Goal: Use online tool/utility: Utilize a website feature to perform a specific function

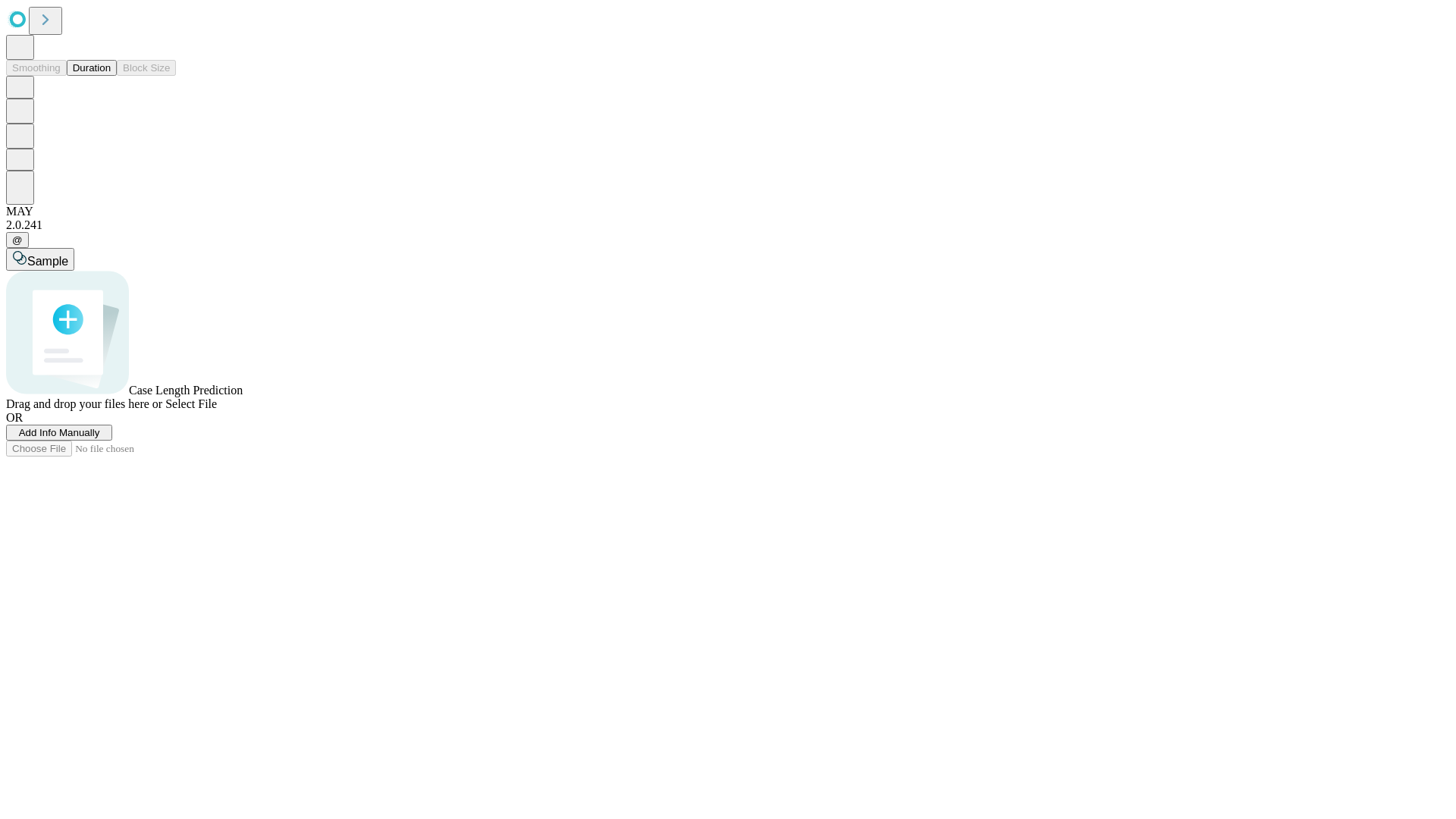
click at [111, 76] on button "Duration" at bounding box center [92, 68] width 50 height 16
click at [100, 439] on span "Add Info Manually" at bounding box center [59, 433] width 81 height 11
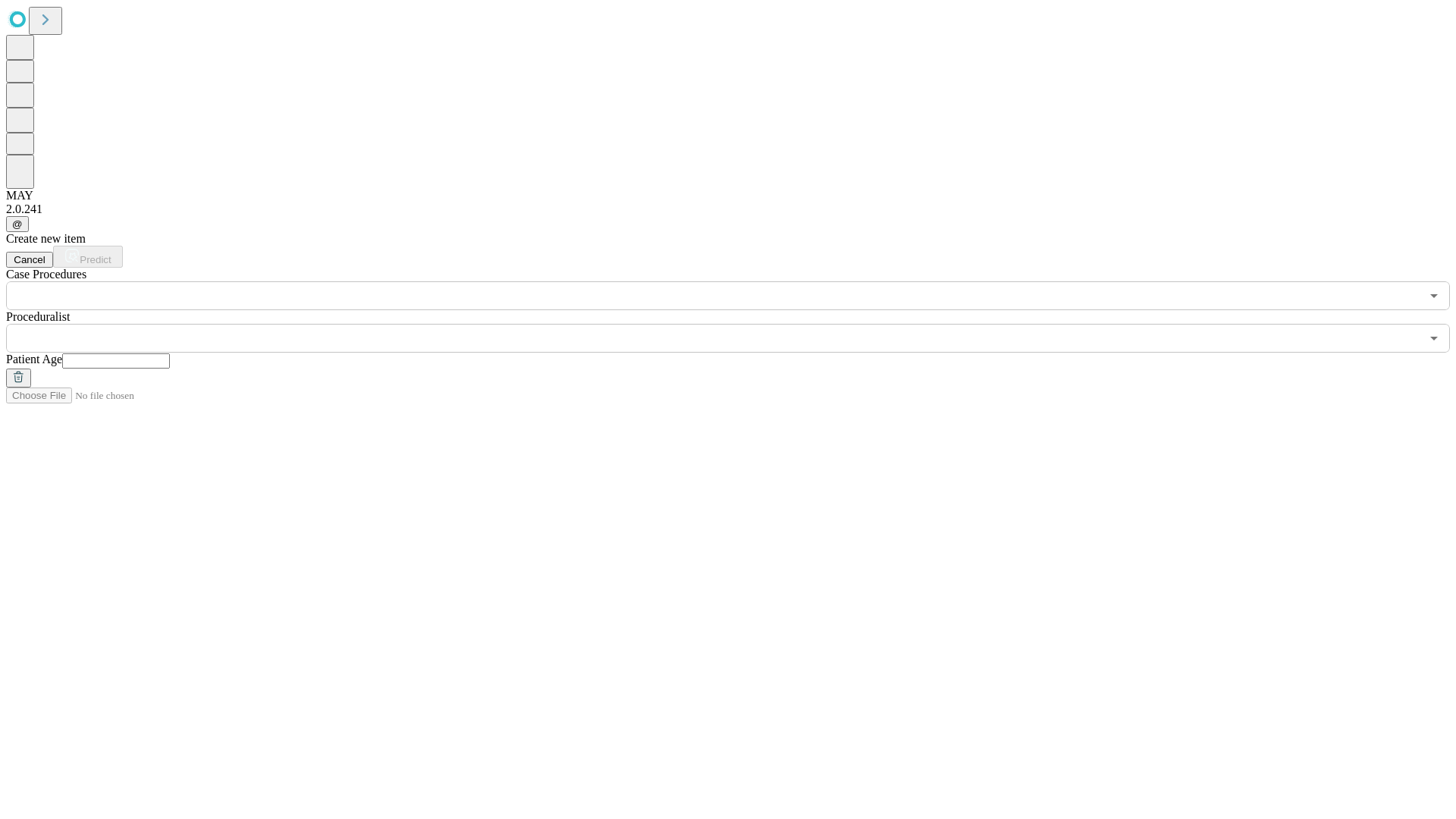
click at [170, 354] on input "text" at bounding box center [115, 361] width 108 height 15
type input "**"
click at [738, 324] on input "text" at bounding box center [712, 338] width 1414 height 29
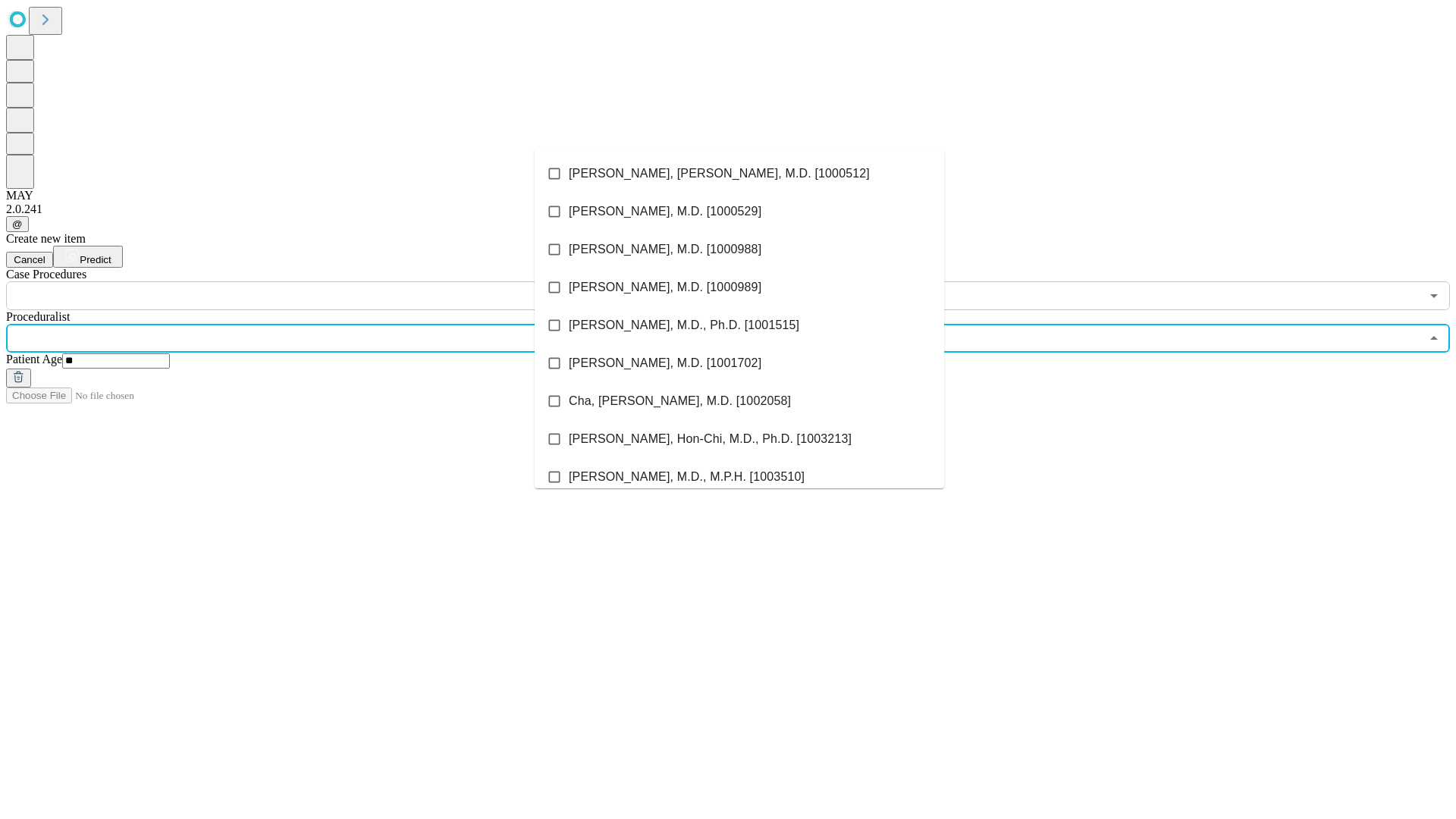
click at [739, 174] on li "[PERSON_NAME], [PERSON_NAME], M.D. [1000512]" at bounding box center [739, 174] width 409 height 38
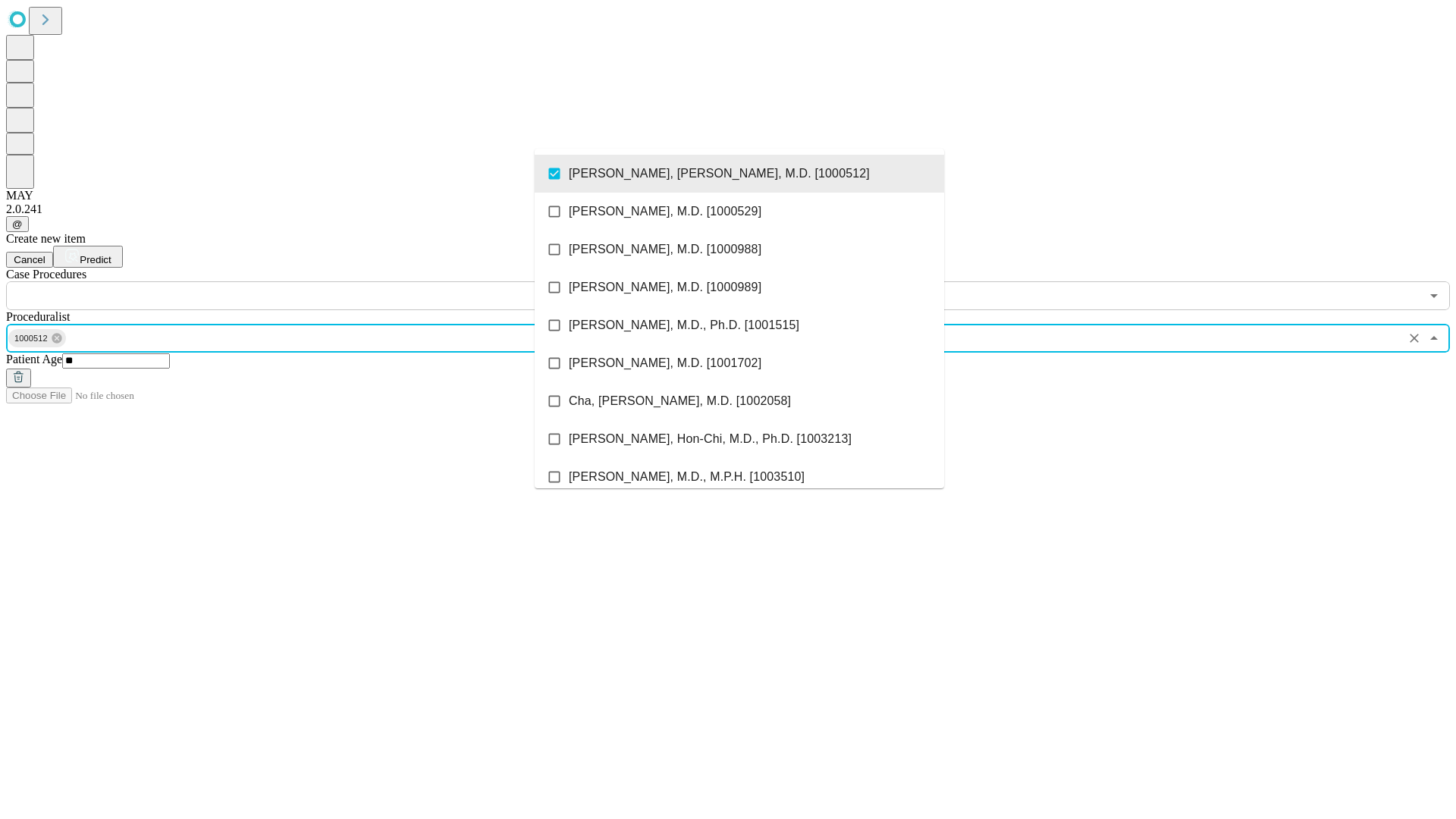
click at [318, 281] on input "text" at bounding box center [712, 296] width 1414 height 29
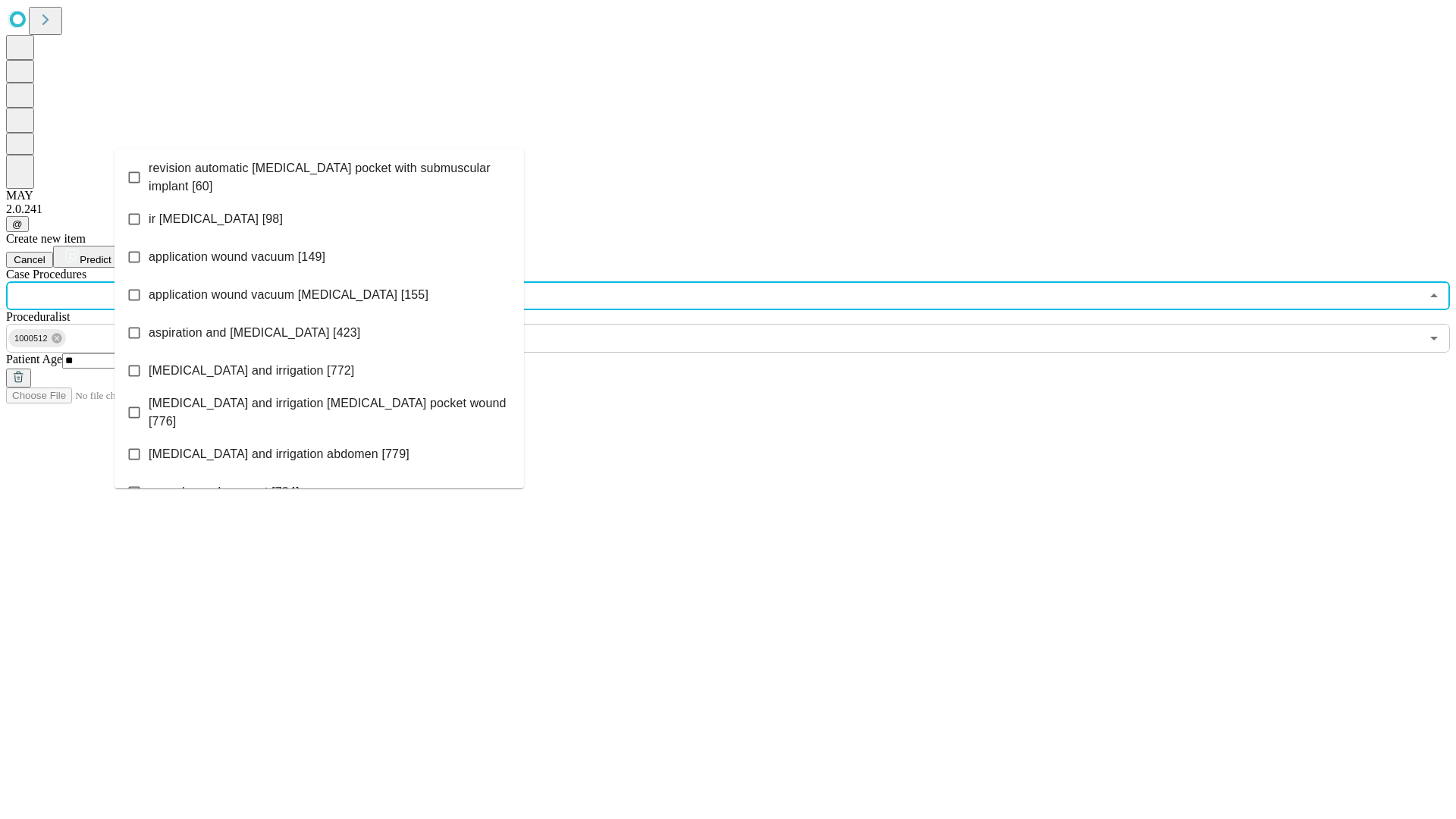
click at [319, 174] on span "revision automatic [MEDICAL_DATA] pocket with submuscular implant [60]" at bounding box center [330, 177] width 363 height 36
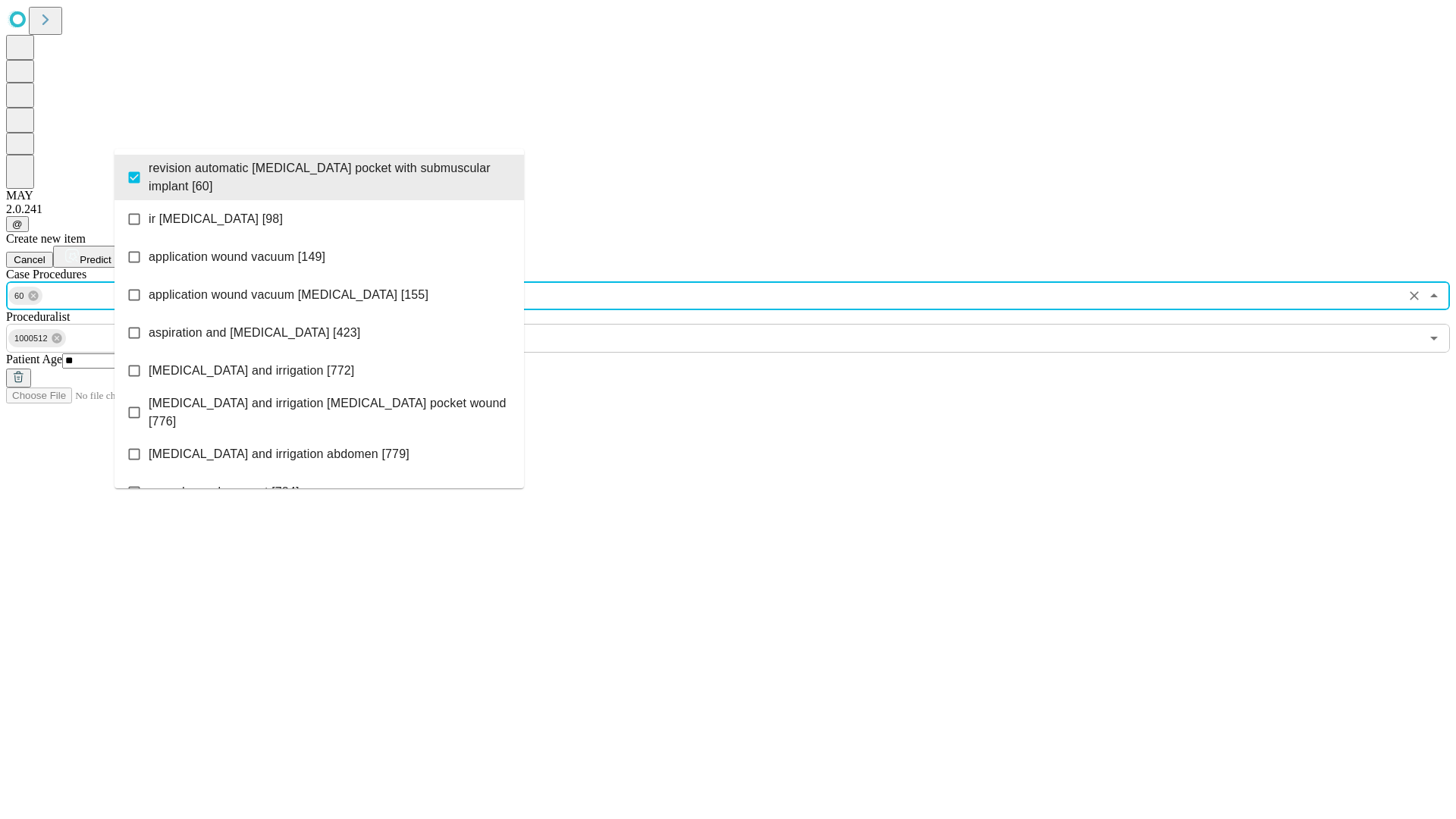
click at [111, 254] on span "Predict" at bounding box center [94, 259] width 31 height 11
